Goal: Obtain resource: Download file/media

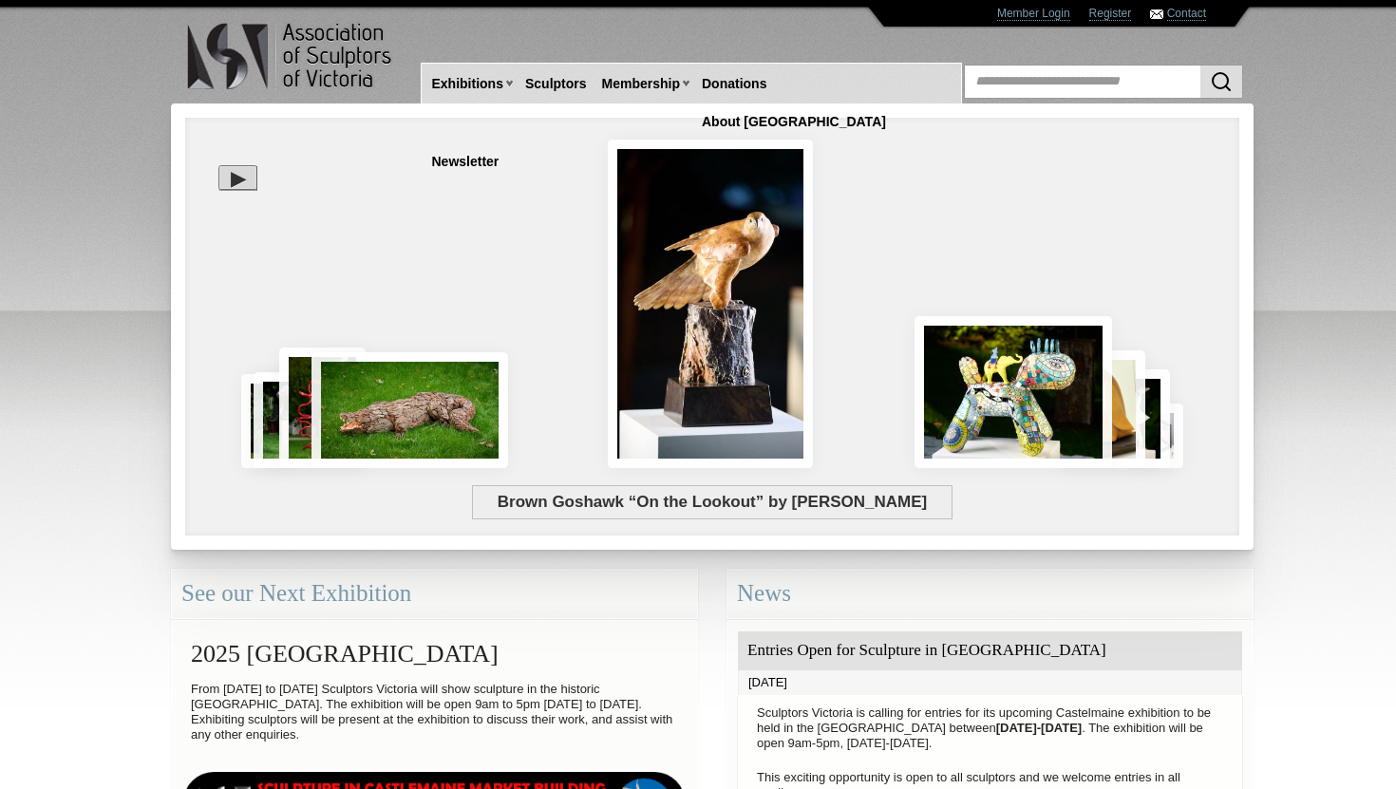
click at [231, 178] on div at bounding box center [237, 177] width 39 height 25
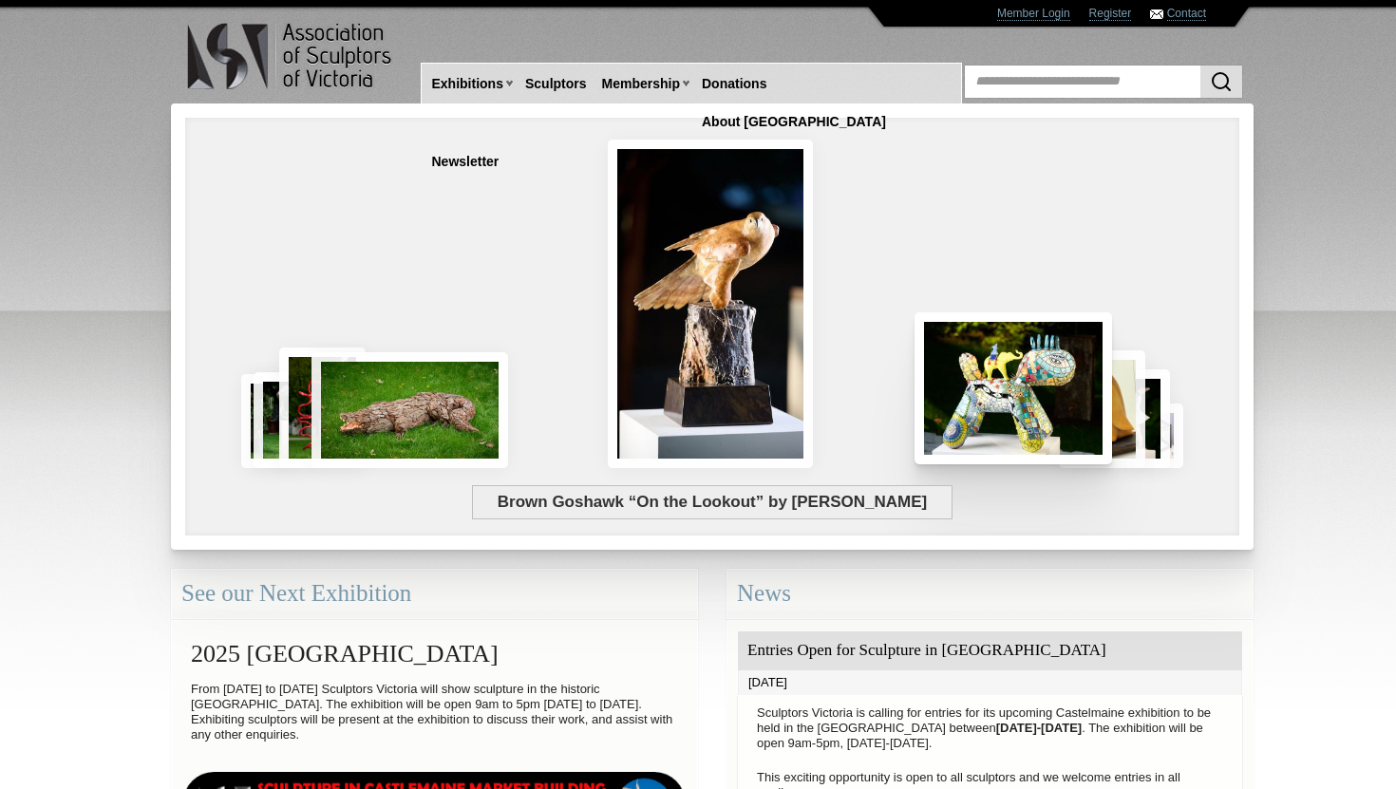
click at [1049, 403] on img at bounding box center [1013, 388] width 198 height 152
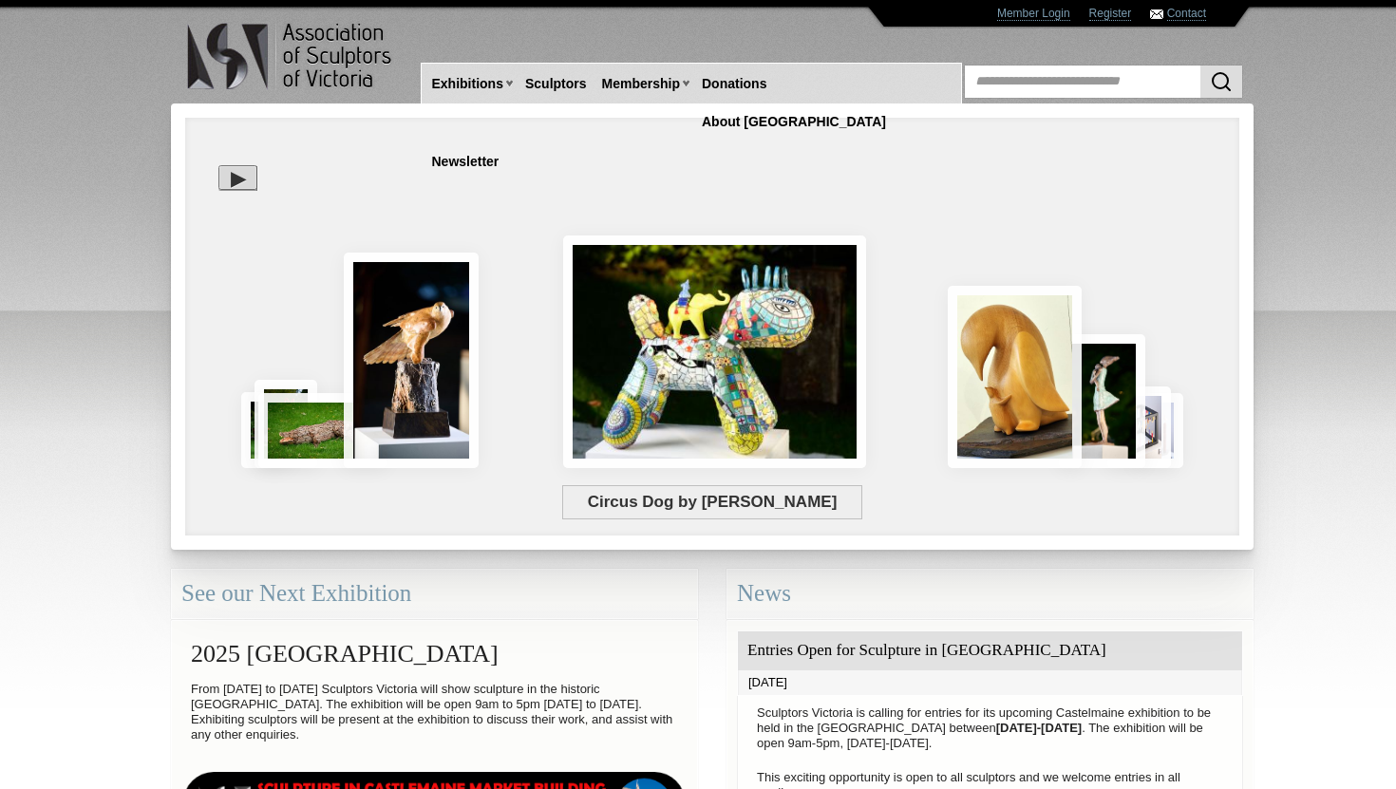
click at [991, 414] on div "Circus Dog by Suzy Lyons" at bounding box center [712, 448] width 1026 height 71
click at [1091, 417] on div "Circus Dog by Suzy Lyons" at bounding box center [712, 448] width 1026 height 71
click at [249, 176] on div at bounding box center [237, 177] width 39 height 25
click at [1022, 423] on div "Circus Dog by Suzy Lyons" at bounding box center [712, 448] width 1026 height 71
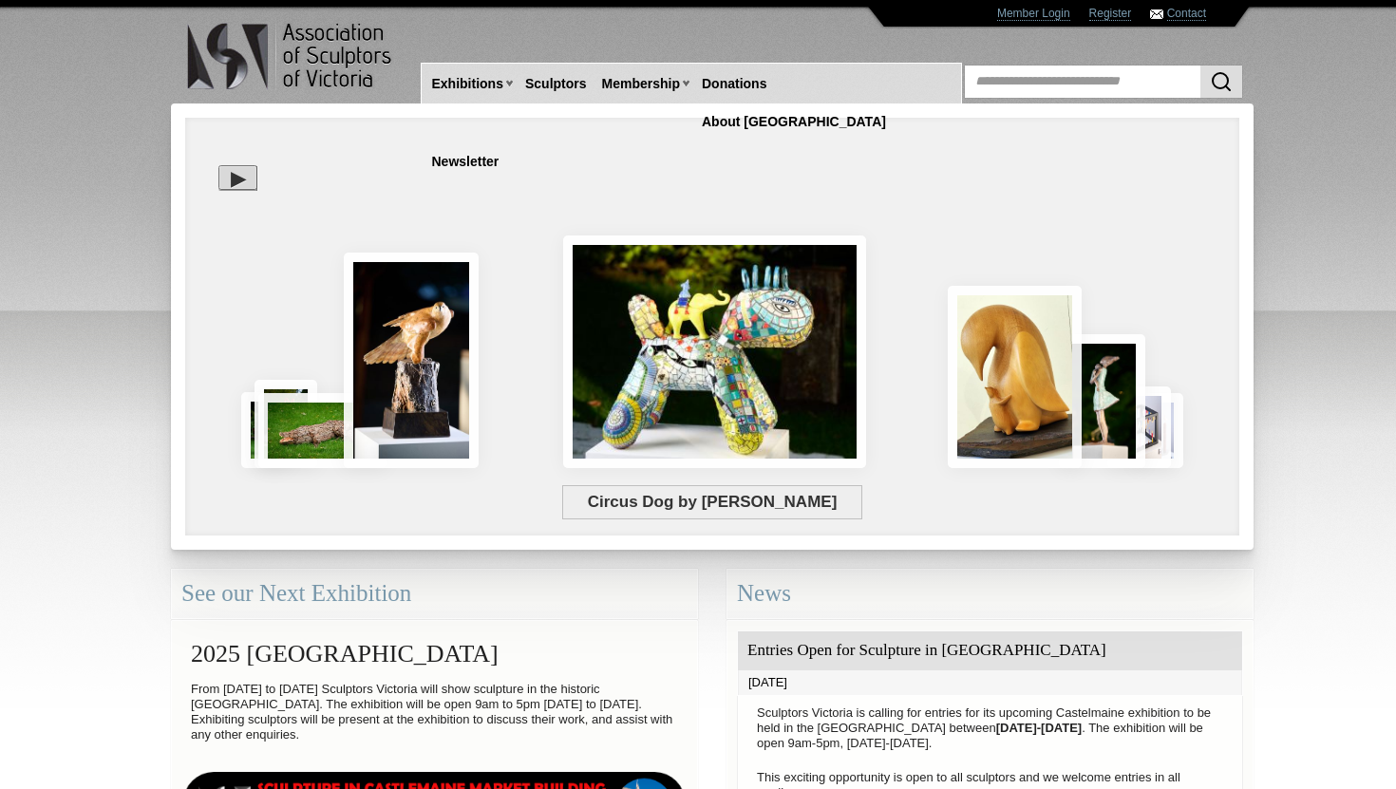
click at [1019, 417] on div "Circus Dog by Suzy Lyons" at bounding box center [712, 448] width 1026 height 71
click at [959, 416] on div "Circus Dog by Suzy Lyons" at bounding box center [712, 448] width 1026 height 71
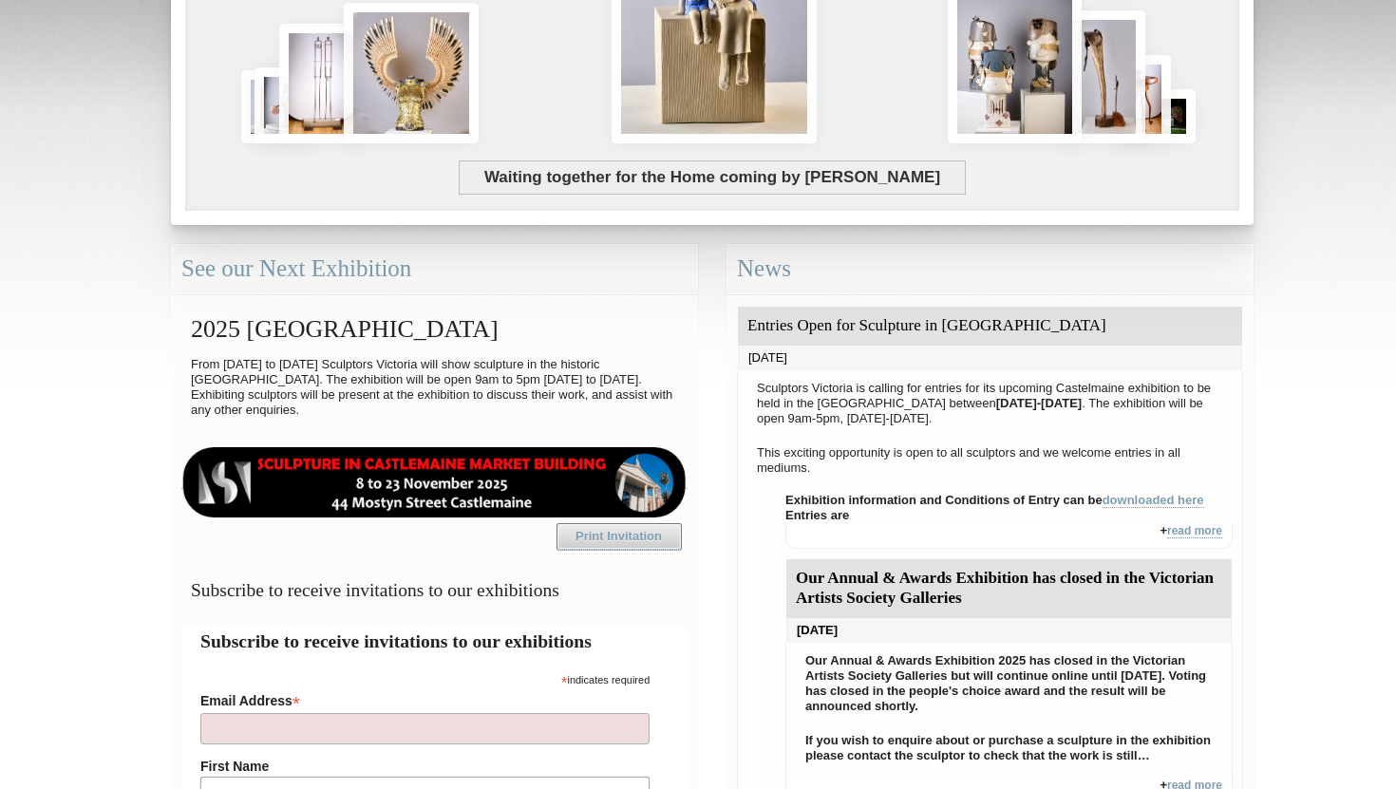
scroll to position [344, 0]
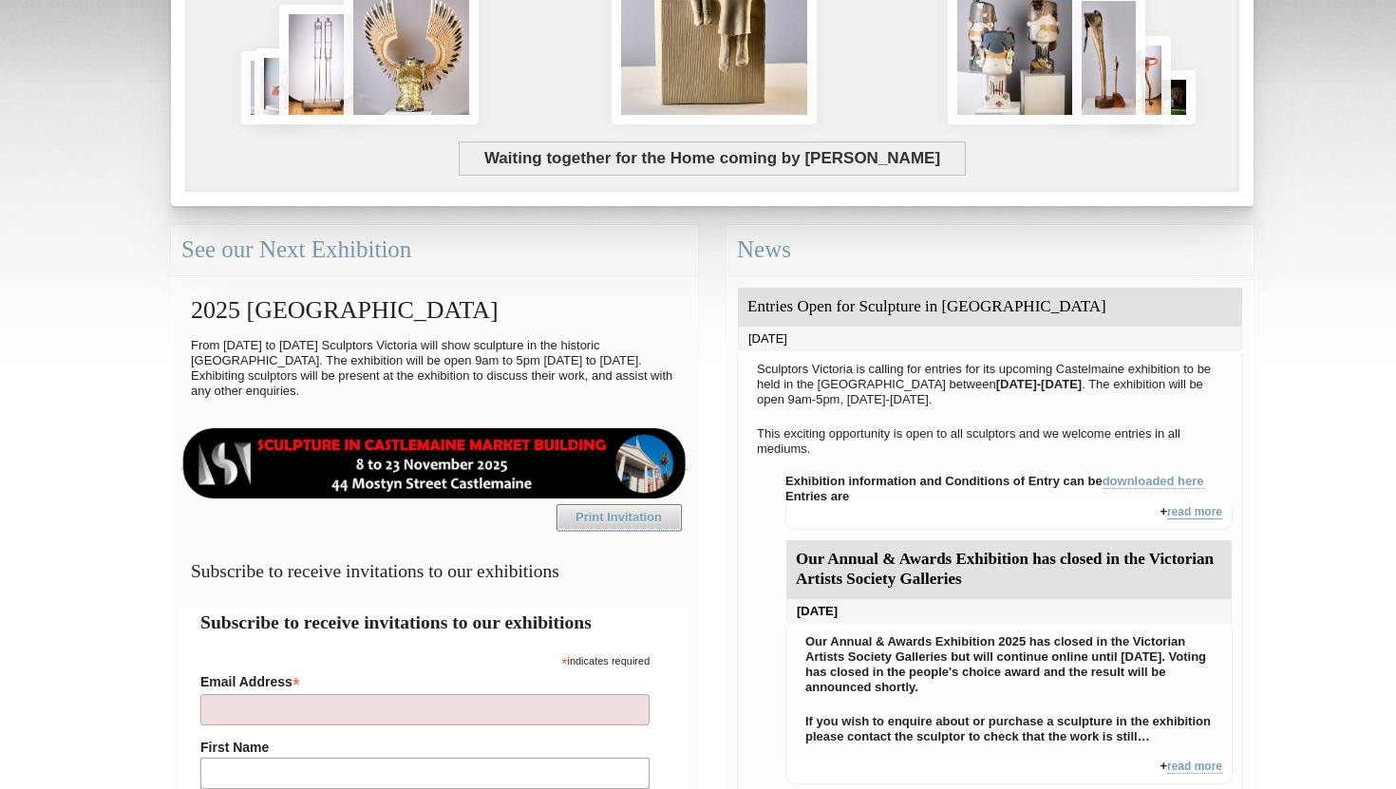
click at [1198, 509] on link "read more" at bounding box center [1194, 512] width 55 height 14
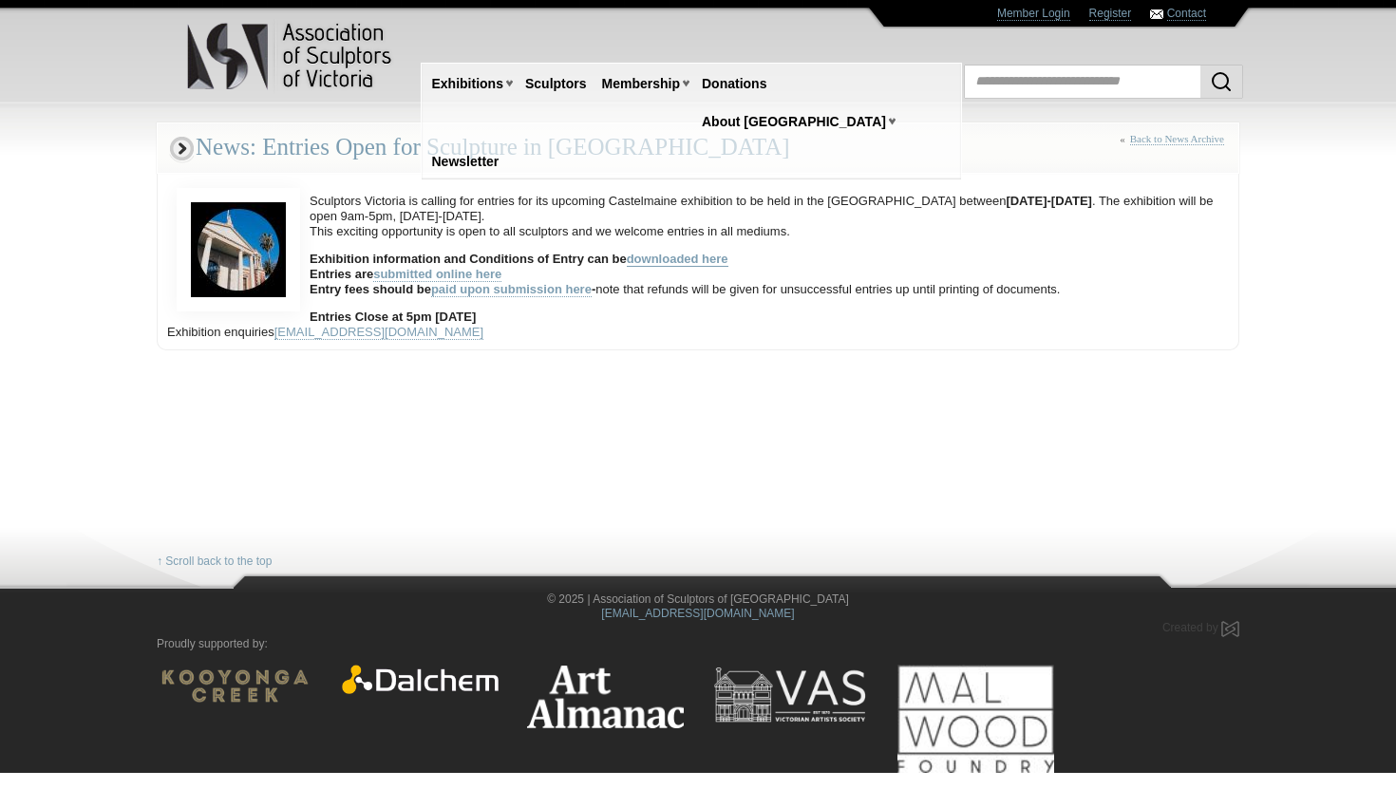
click at [684, 264] on link "downloaded here" at bounding box center [678, 259] width 102 height 15
